Goal: Task Accomplishment & Management: Manage account settings

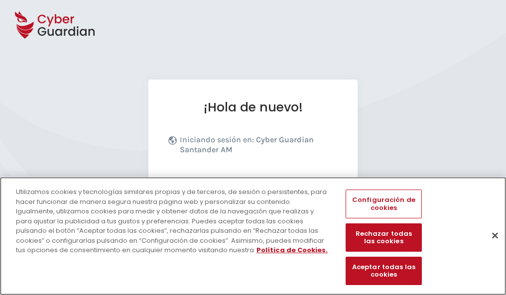
scroll to position [122, 0]
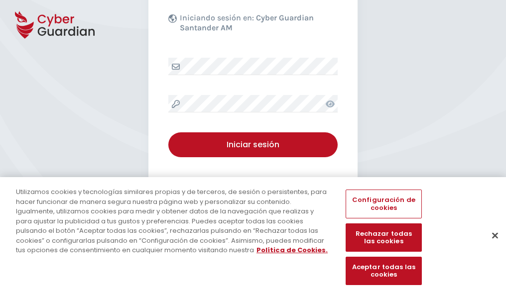
click at [490, 246] on button "Cerrar" at bounding box center [495, 236] width 22 height 22
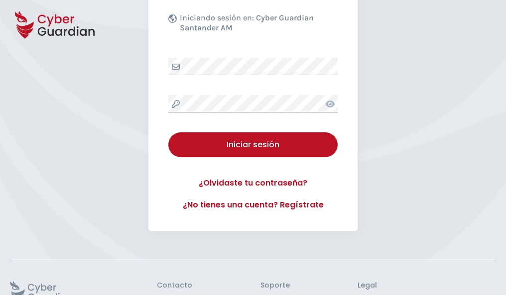
scroll to position [194, 0]
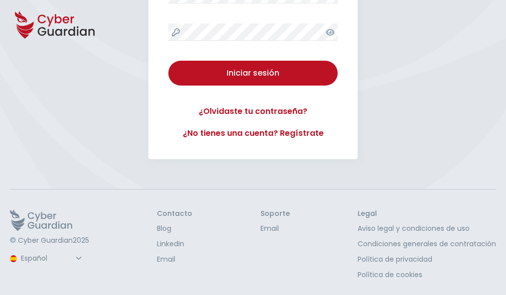
click at [168, 61] on button "Iniciar sesión" at bounding box center [252, 73] width 169 height 25
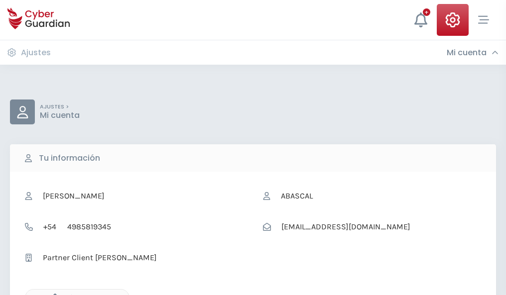
click at [52, 294] on icon "button" at bounding box center [52, 298] width 8 height 8
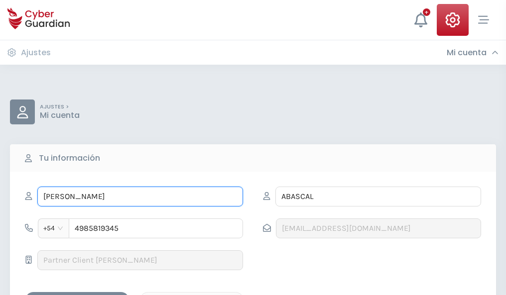
click at [140, 197] on input "CELESTINA" at bounding box center [140, 197] width 206 height 20
type input "C"
type input "Salud"
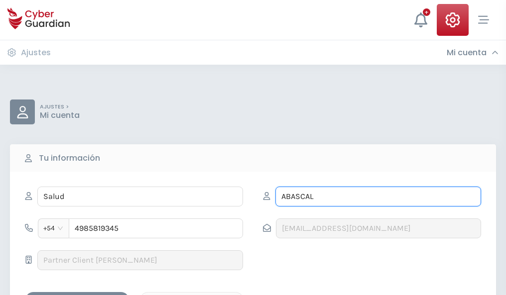
click at [378, 197] on input "ABASCAL" at bounding box center [378, 197] width 206 height 20
type input "A"
type input "Pareja"
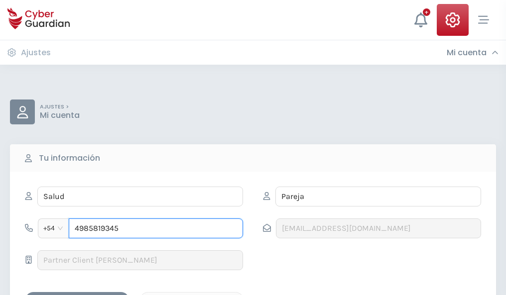
click at [156, 229] on input "4985819345" at bounding box center [156, 229] width 174 height 20
type input "4"
type input "4922423916"
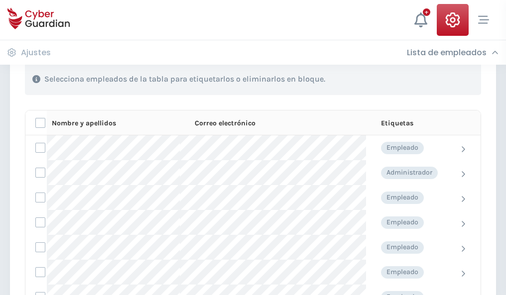
scroll to position [426, 0]
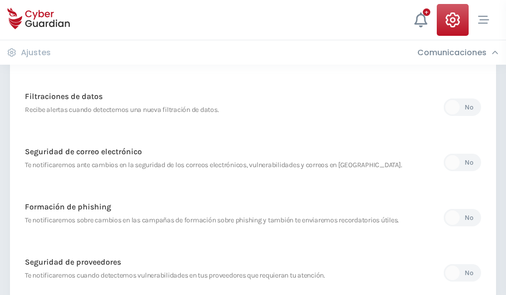
scroll to position [524, 0]
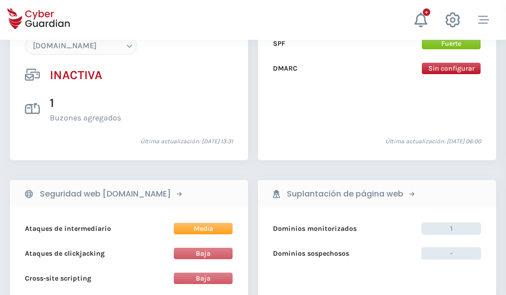
scroll to position [937, 0]
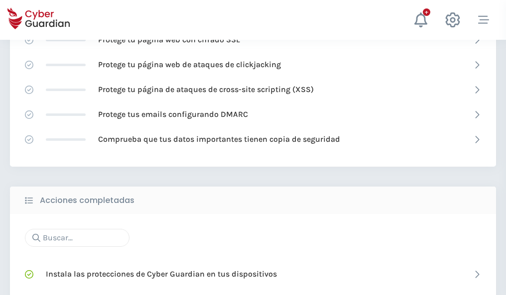
scroll to position [663, 0]
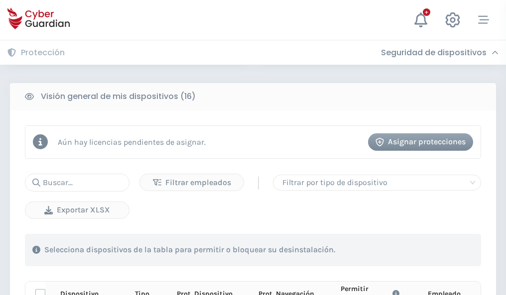
scroll to position [880, 0]
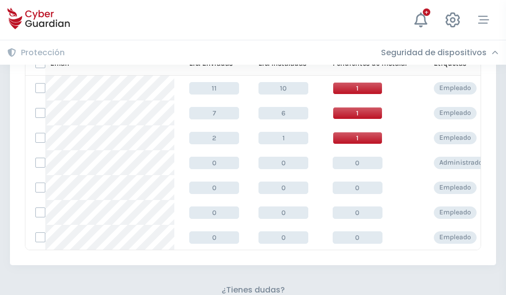
scroll to position [437, 0]
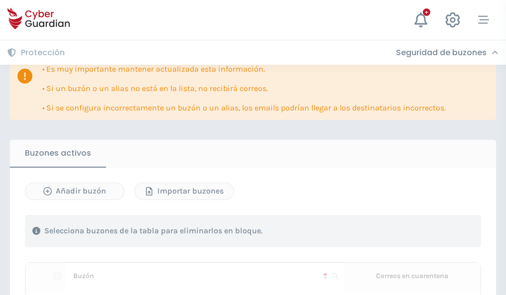
scroll to position [585, 0]
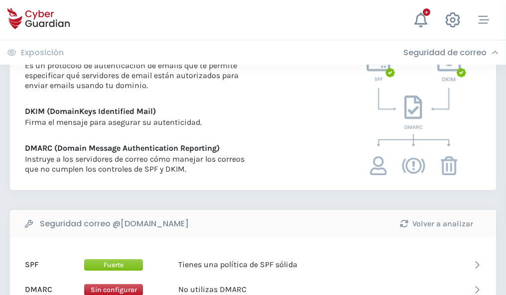
scroll to position [537, 0]
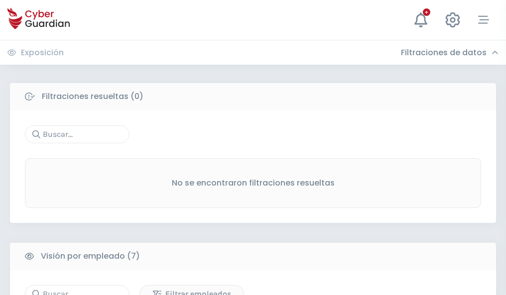
scroll to position [824, 0]
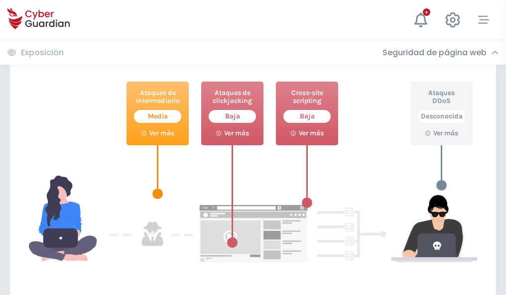
scroll to position [542, 0]
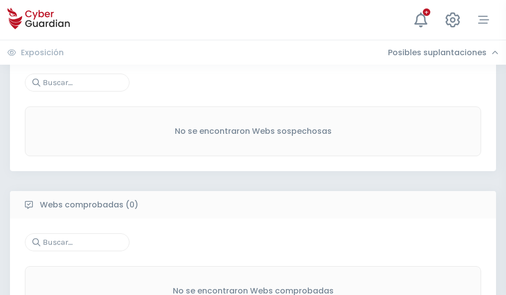
scroll to position [521, 0]
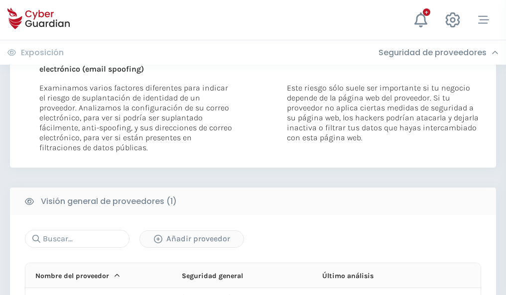
scroll to position [517, 0]
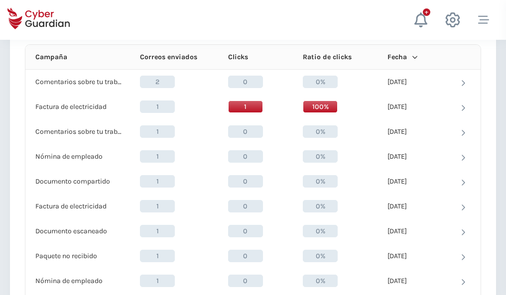
scroll to position [893, 0]
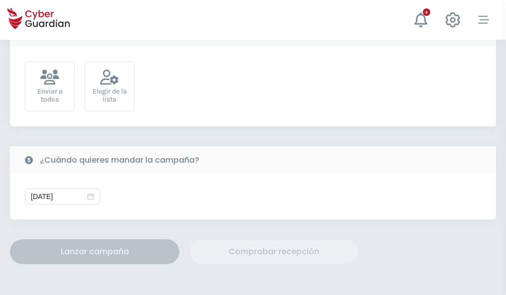
scroll to position [365, 0]
